Goal: Find contact information: Find contact information

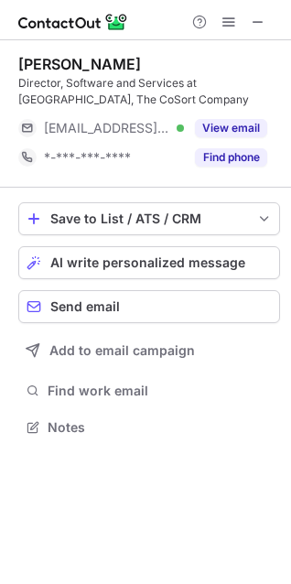
scroll to position [414, 291]
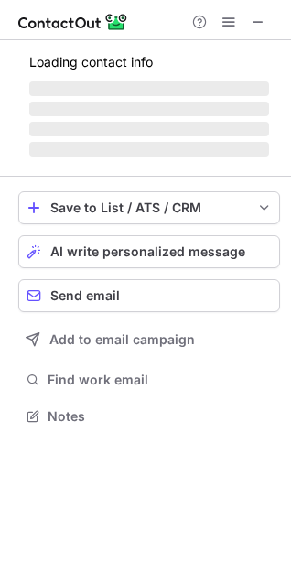
scroll to position [427, 291]
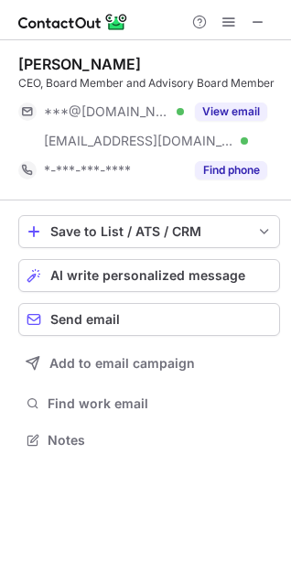
scroll to position [427, 291]
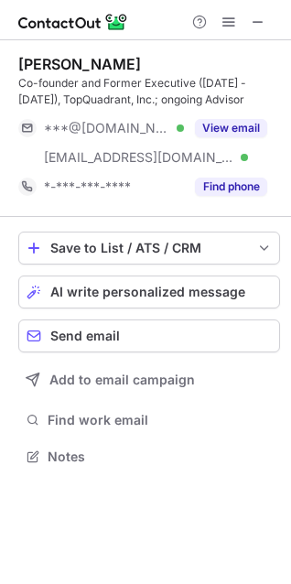
scroll to position [403, 291]
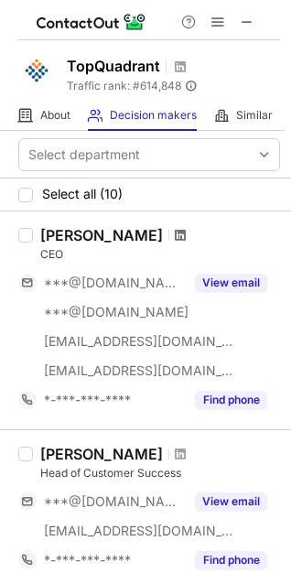
click at [175, 236] on span at bounding box center [180, 235] width 11 height 15
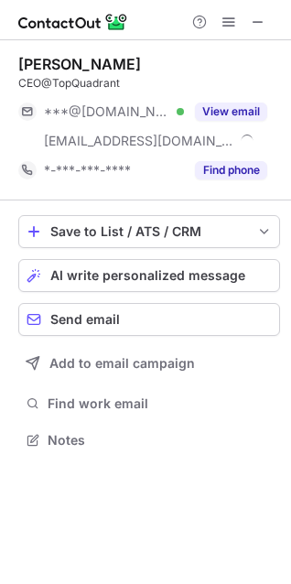
scroll to position [427, 291]
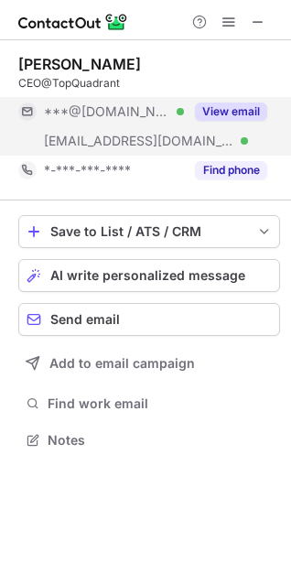
click at [228, 104] on button "View email" at bounding box center [231, 112] width 72 height 18
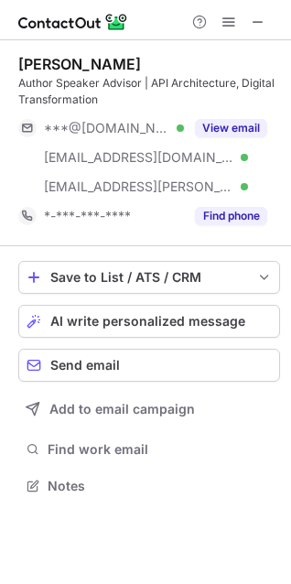
scroll to position [473, 291]
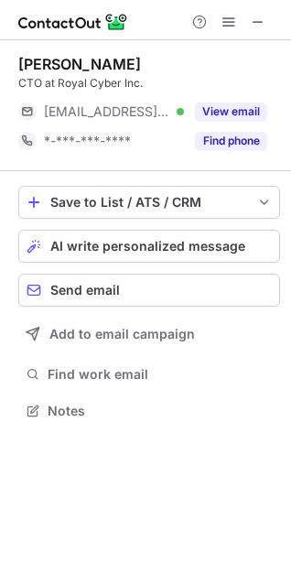
scroll to position [397, 291]
